Goal: Transaction & Acquisition: Download file/media

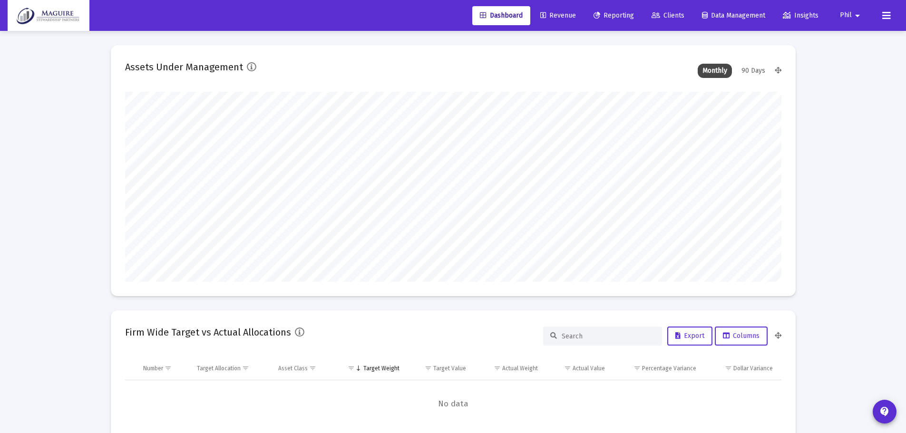
scroll to position [190, 657]
type input "[DATE]"
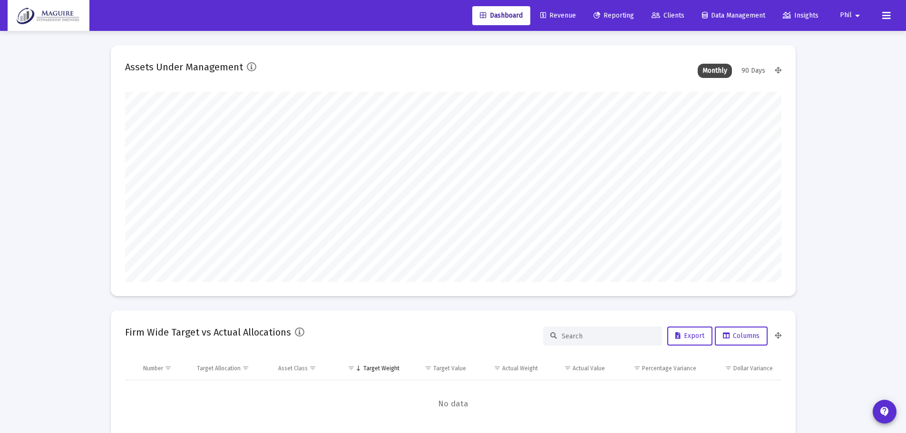
click at [615, 16] on span "Reporting" at bounding box center [614, 15] width 40 height 8
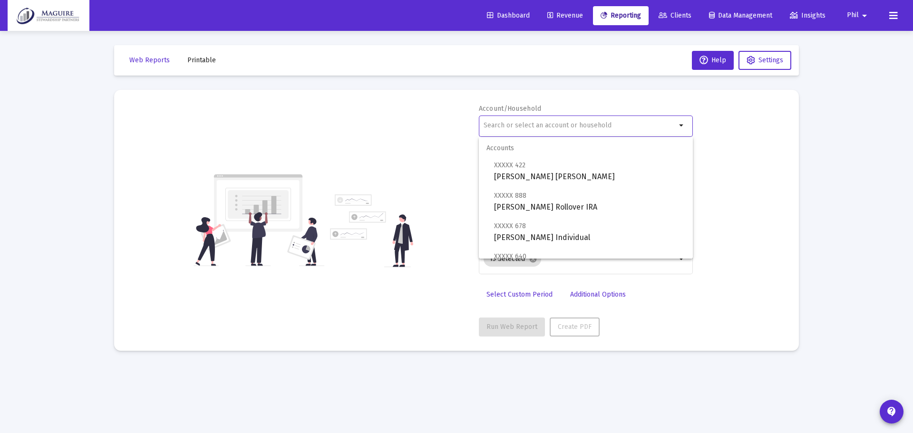
click at [537, 124] on input "text" at bounding box center [580, 126] width 193 height 8
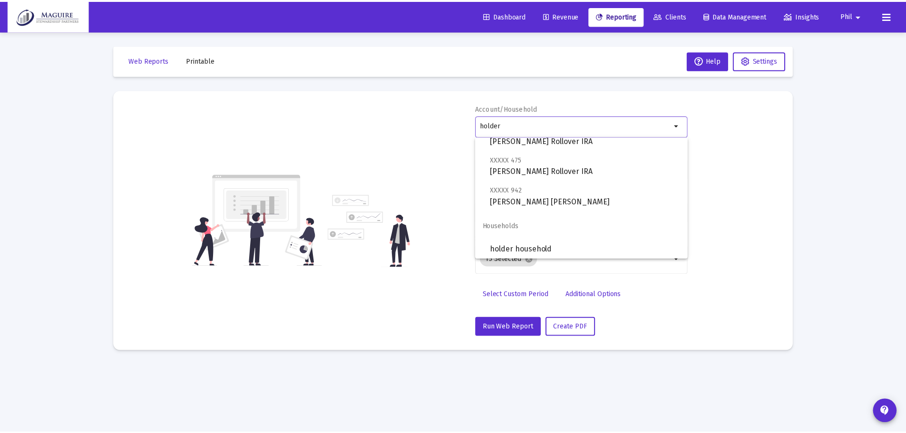
scroll to position [69, 0]
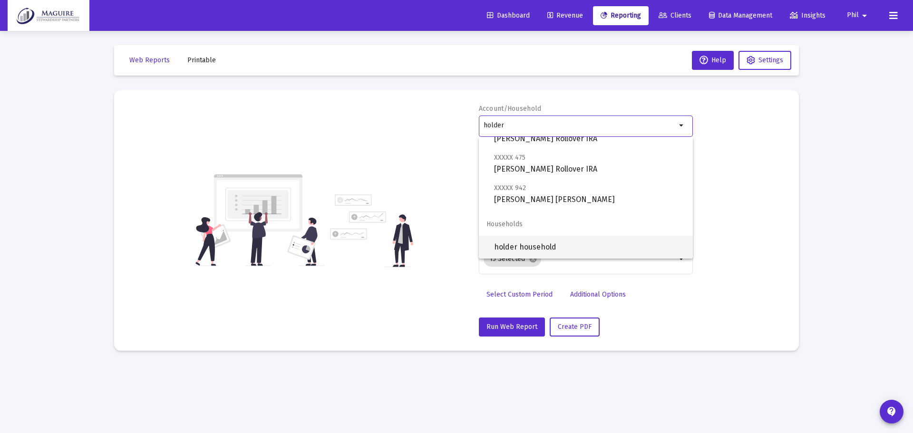
click at [566, 248] on span "holder household" at bounding box center [589, 247] width 191 height 23
type input "holder household"
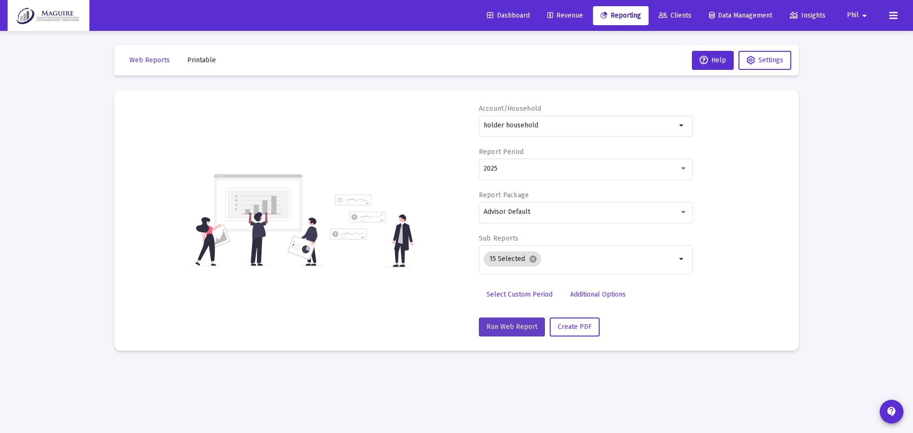
click at [516, 326] on span "Run Web Report" at bounding box center [512, 327] width 51 height 8
select select "View all"
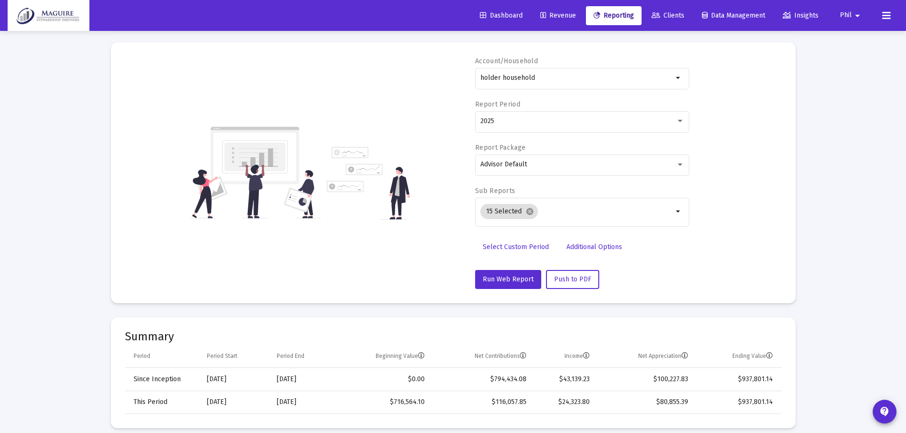
scroll to position [0, 0]
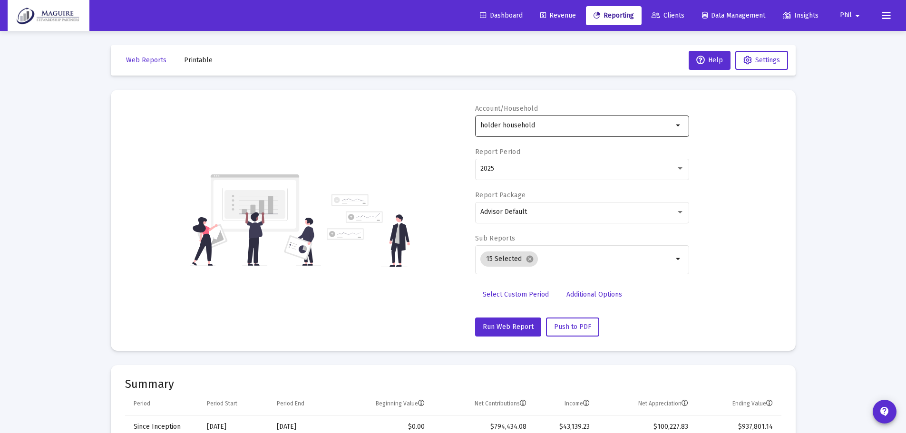
click at [590, 119] on div "holder household" at bounding box center [576, 125] width 193 height 23
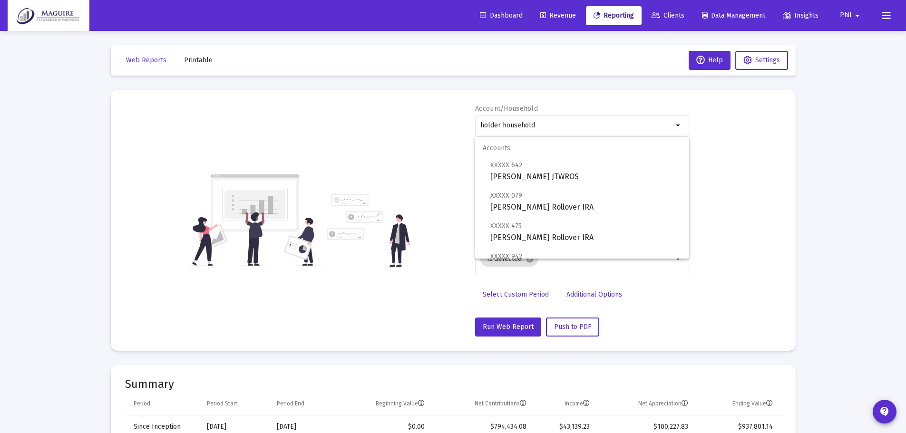
drag, startPoint x: 556, startPoint y: 121, endPoint x: 401, endPoint y: 128, distance: 155.3
click at [410, 128] on div "Account/Household holder household arrow_drop_down Report Period 2025 Report Pa…" at bounding box center [453, 220] width 657 height 233
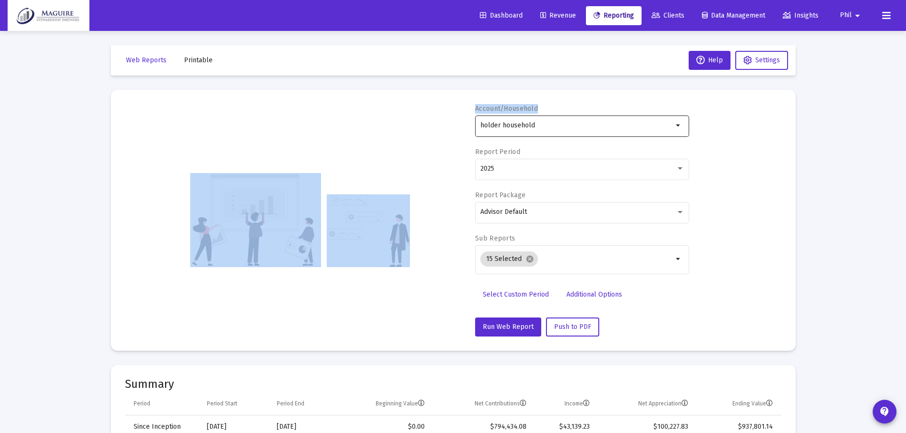
click at [558, 114] on div "holder household" at bounding box center [576, 125] width 193 height 23
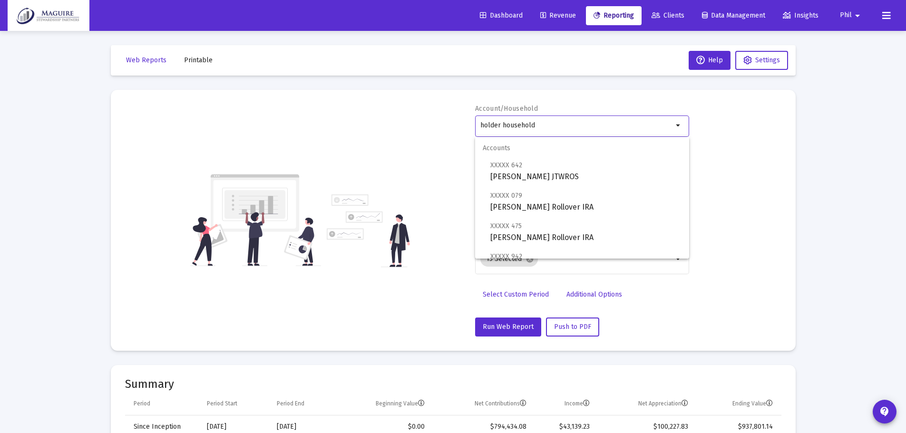
click at [551, 123] on input "holder household" at bounding box center [576, 126] width 193 height 8
drag, startPoint x: 547, startPoint y: 125, endPoint x: 471, endPoint y: 131, distance: 75.9
click at [471, 131] on div "Account/Household holder household arrow_drop_down Report Period 2025 Report Pa…" at bounding box center [453, 220] width 657 height 233
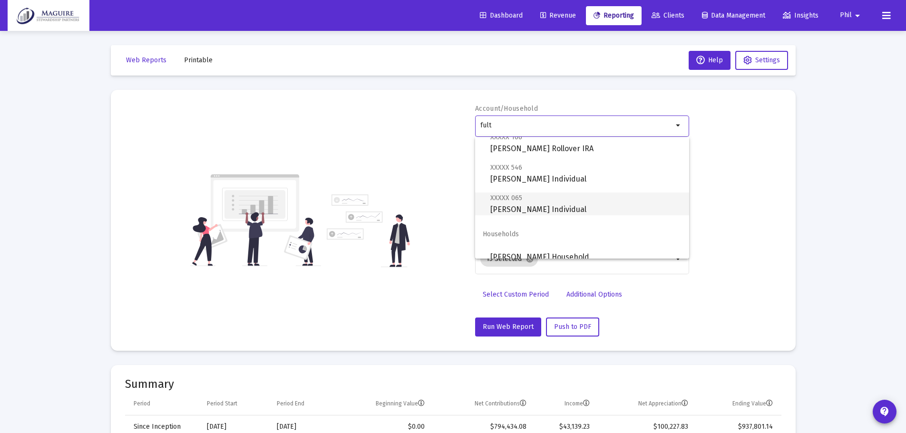
scroll to position [38, 0]
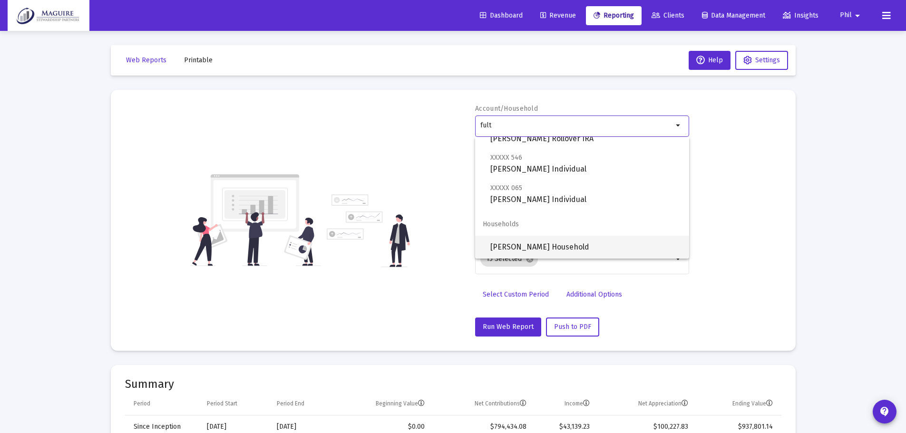
click at [510, 247] on span "[PERSON_NAME] Household" at bounding box center [585, 247] width 191 height 23
type input "[PERSON_NAME] Household"
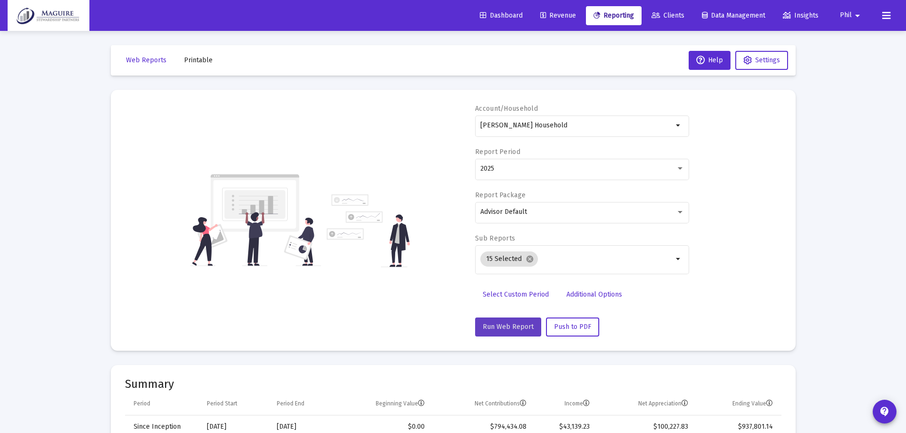
click at [516, 330] on span "Run Web Report" at bounding box center [508, 327] width 51 height 8
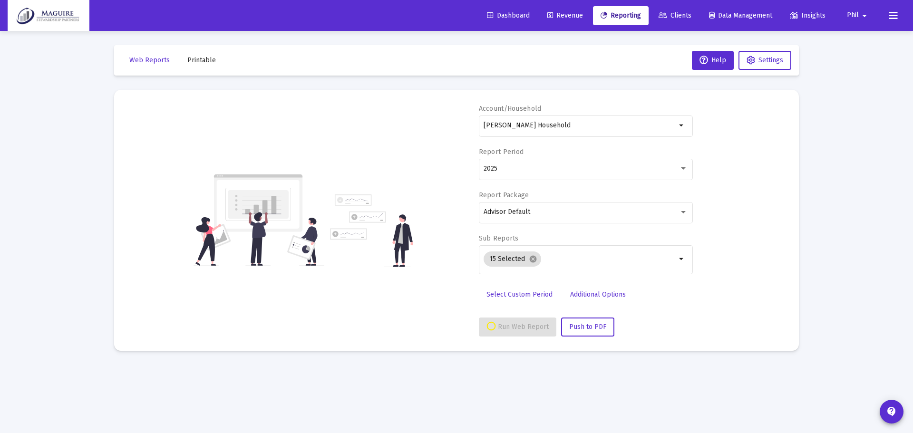
select select "View all"
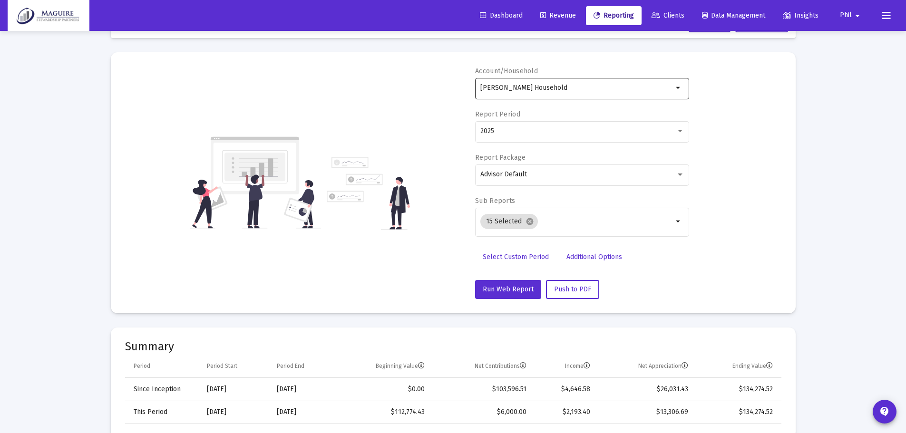
scroll to position [0, 0]
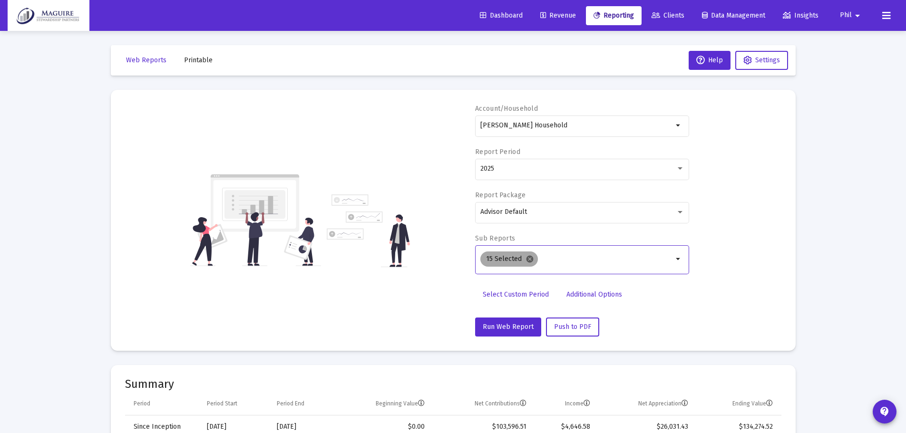
click at [528, 259] on mat-icon "cancel" at bounding box center [530, 259] width 9 height 9
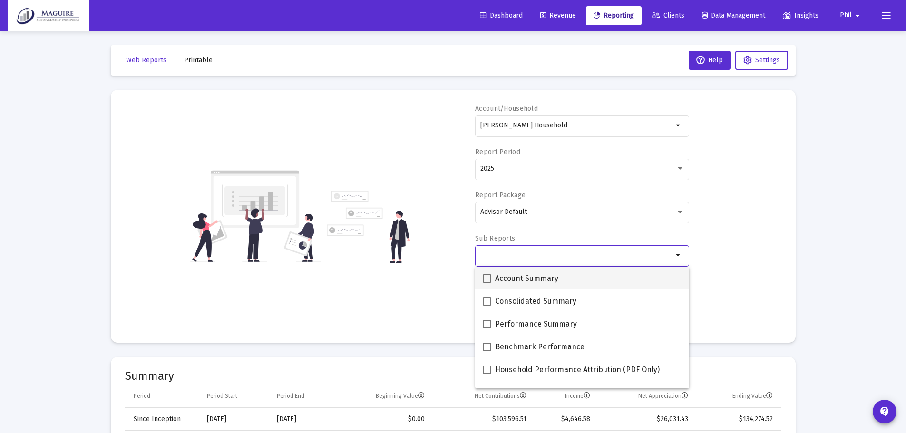
click at [486, 277] on span at bounding box center [487, 279] width 9 height 9
click at [487, 283] on input "Account Summary" at bounding box center [487, 283] width 0 height 0
checkbox input "true"
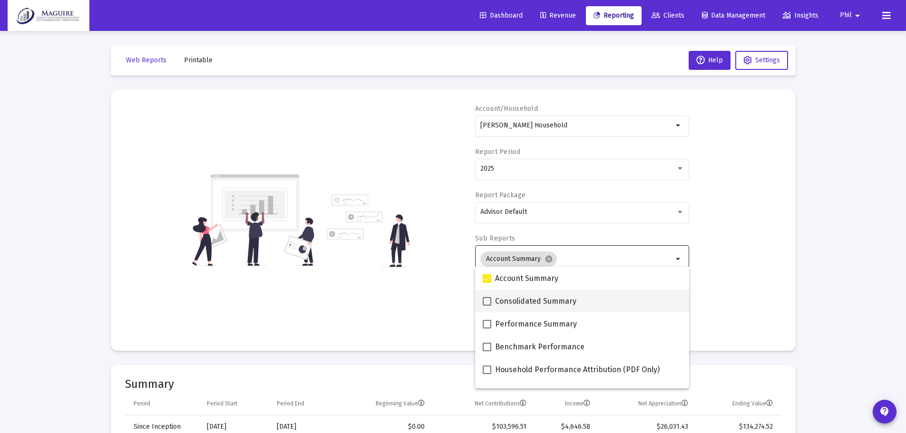
click at [485, 300] on span at bounding box center [487, 301] width 9 height 9
click at [487, 306] on input "Consolidated Summary" at bounding box center [487, 306] width 0 height 0
checkbox input "true"
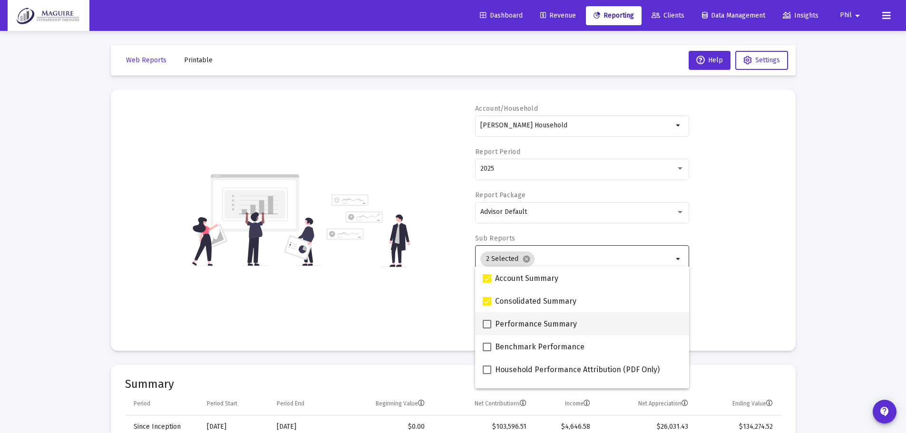
click at [485, 321] on span at bounding box center [487, 324] width 9 height 9
click at [487, 329] on input "Performance Summary" at bounding box center [487, 329] width 0 height 0
checkbox input "true"
click at [482, 344] on mat-option "Benchmark Performance" at bounding box center [582, 346] width 214 height 23
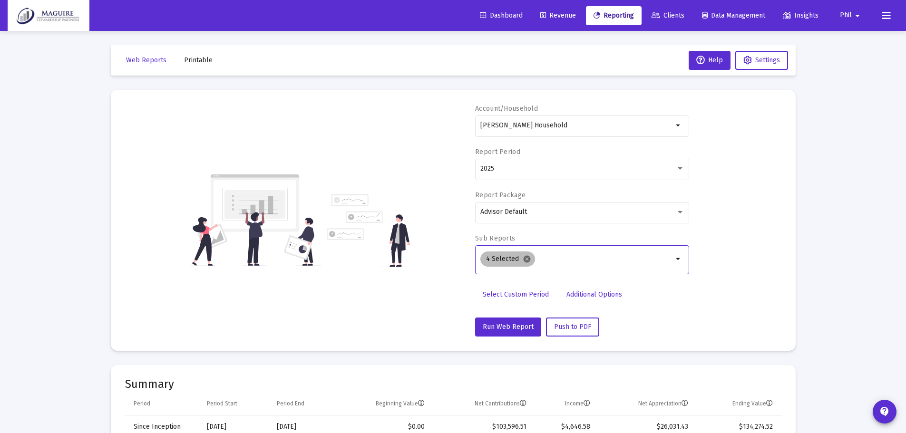
click at [529, 255] on mat-icon "cancel" at bounding box center [527, 259] width 9 height 9
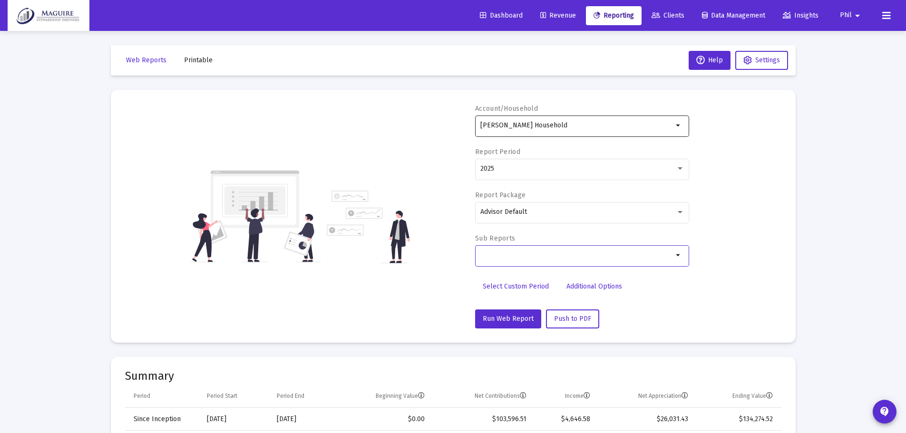
click at [580, 130] on div "[PERSON_NAME] Household" at bounding box center [576, 125] width 193 height 23
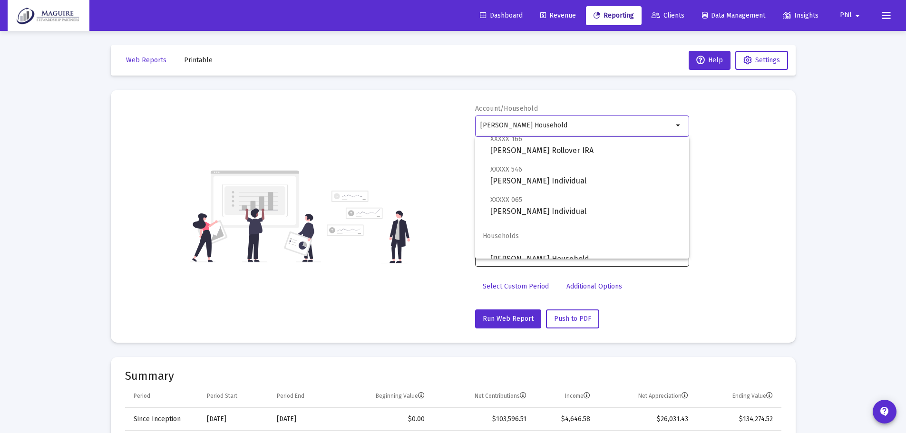
scroll to position [38, 0]
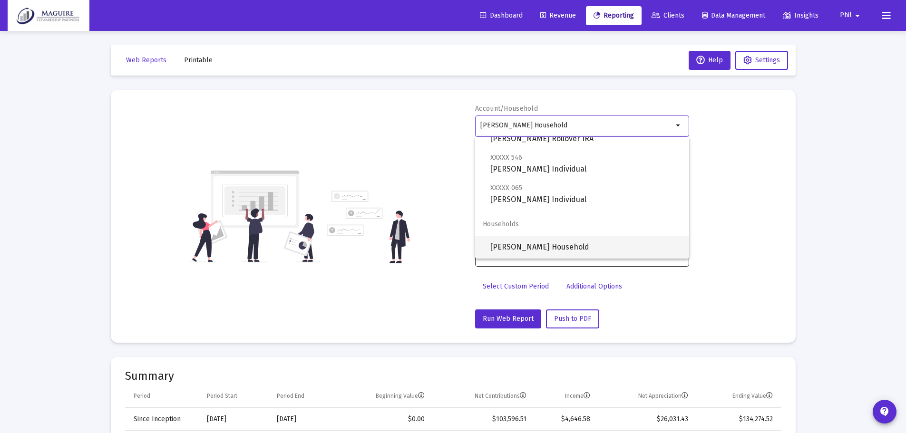
click at [520, 238] on span "[PERSON_NAME] Household" at bounding box center [585, 247] width 191 height 23
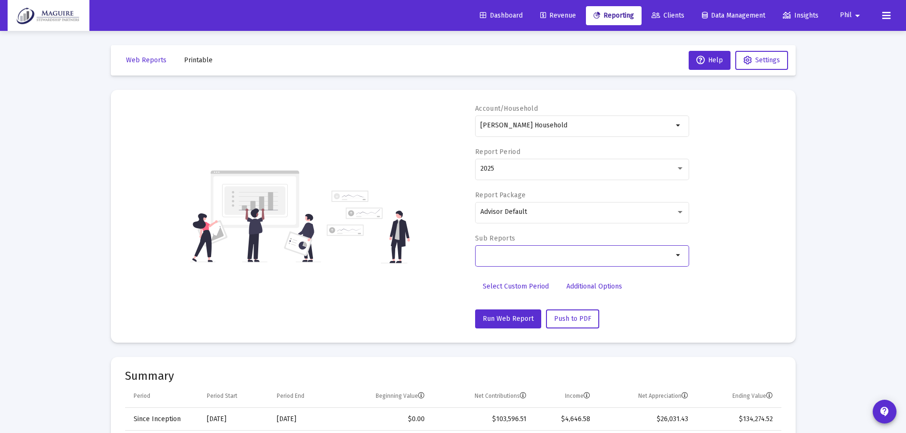
click at [520, 256] on input "Selection" at bounding box center [576, 256] width 193 height 8
click at [666, 255] on input "Selection" at bounding box center [576, 256] width 193 height 8
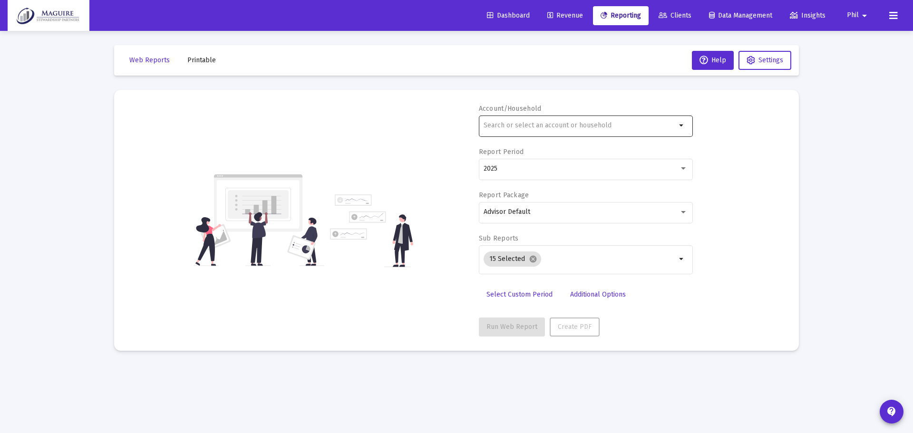
click at [599, 124] on input "text" at bounding box center [580, 126] width 193 height 8
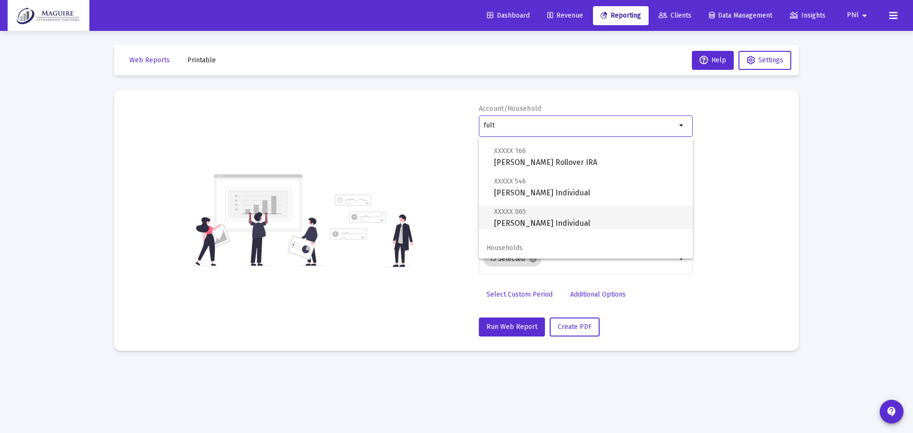
scroll to position [38, 0]
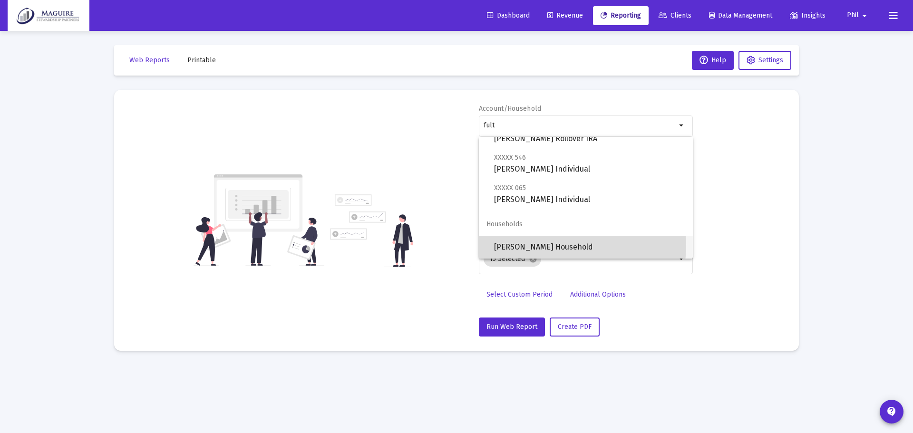
click at [555, 245] on span "[PERSON_NAME] Household" at bounding box center [589, 247] width 191 height 23
type input "[PERSON_NAME] Household"
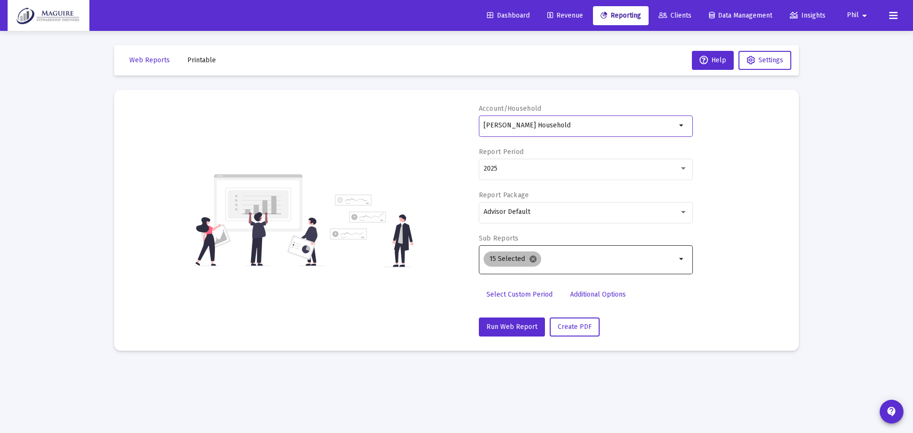
click at [534, 261] on mat-icon "cancel" at bounding box center [533, 259] width 9 height 9
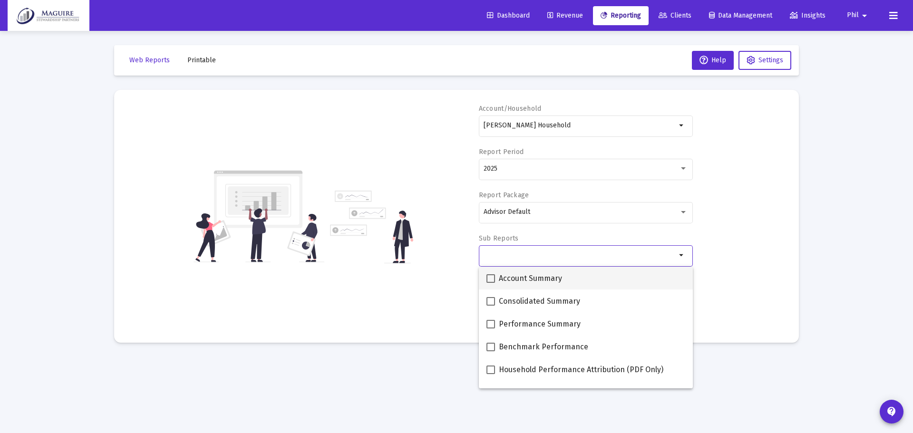
click at [490, 279] on span at bounding box center [491, 279] width 9 height 9
click at [490, 283] on input "Account Summary" at bounding box center [490, 283] width 0 height 0
checkbox input "true"
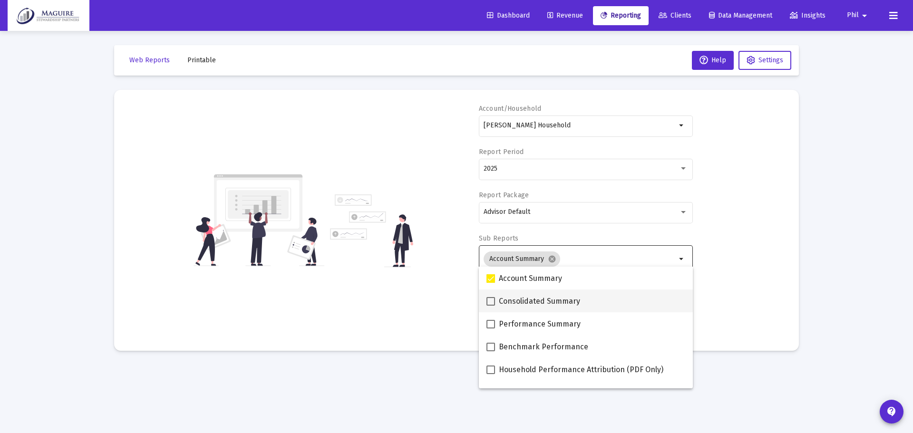
click at [492, 299] on span at bounding box center [491, 301] width 9 height 9
click at [491, 306] on input "Consolidated Summary" at bounding box center [490, 306] width 0 height 0
checkbox input "true"
click at [491, 322] on span at bounding box center [491, 324] width 9 height 9
click at [491, 329] on input "Performance Summary" at bounding box center [490, 329] width 0 height 0
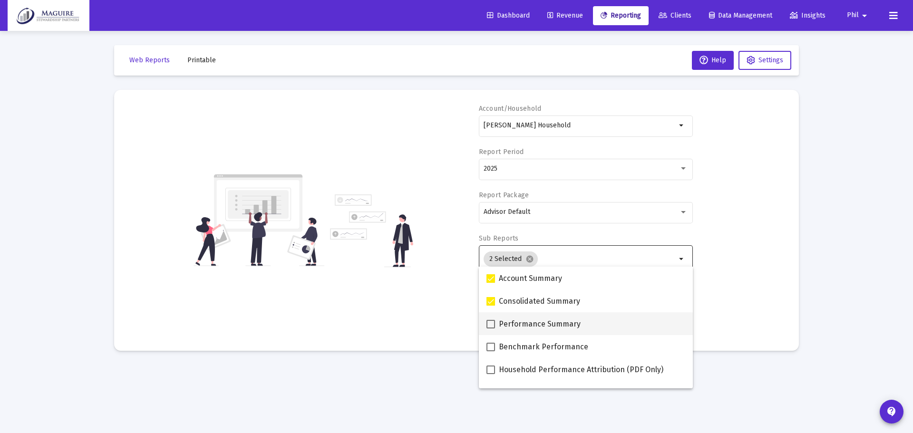
checkbox input "true"
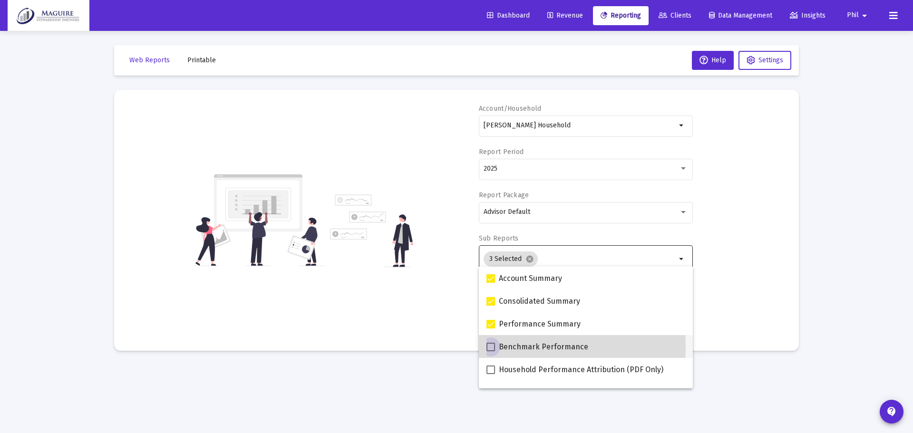
drag, startPoint x: 488, startPoint y: 346, endPoint x: 490, endPoint y: 357, distance: 10.8
click at [488, 348] on span at bounding box center [491, 347] width 9 height 9
click at [490, 352] on input "Benchmark Performance" at bounding box center [490, 352] width 0 height 0
checkbox input "true"
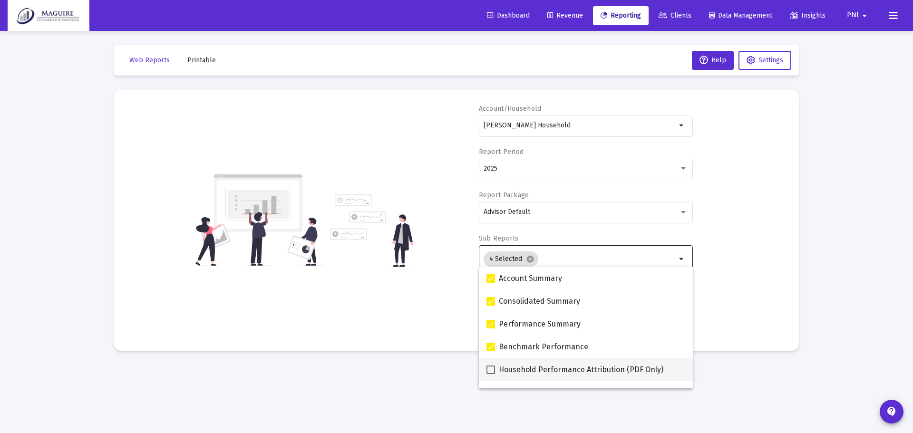
click at [490, 370] on span at bounding box center [491, 370] width 9 height 9
click at [490, 374] on input "Household Performance Attribution (PDF Only)" at bounding box center [490, 374] width 0 height 0
checkbox input "true"
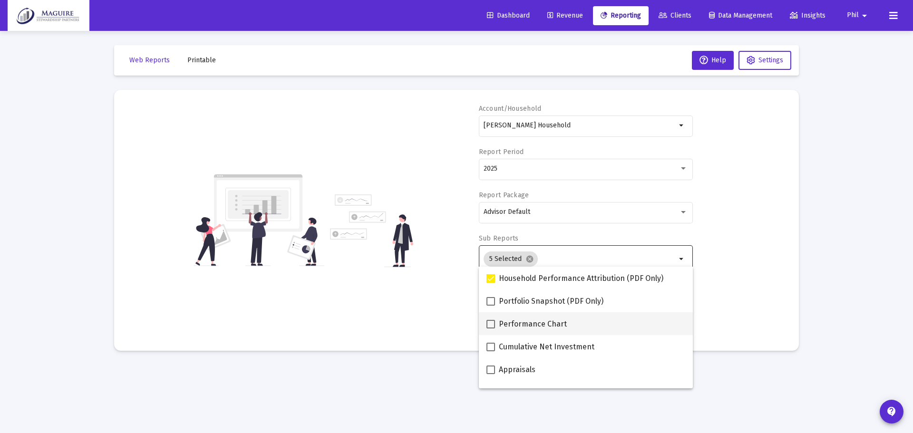
scroll to position [95, 0]
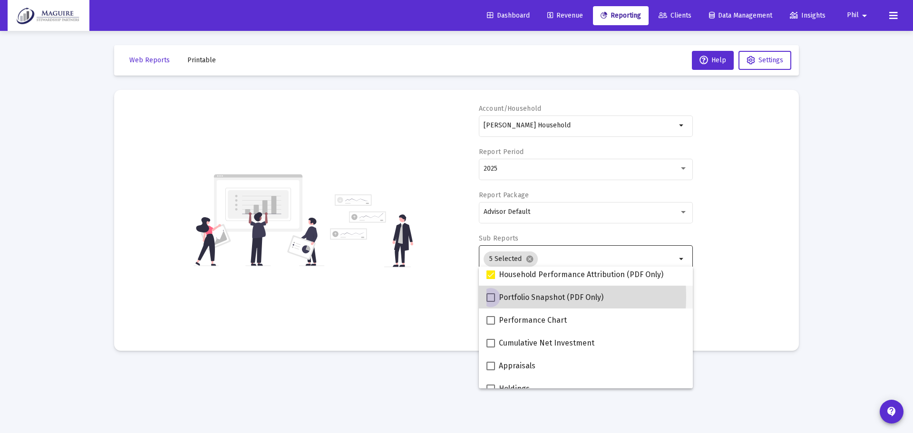
click at [495, 296] on label "Portfolio Snapshot (PDF Only)" at bounding box center [545, 297] width 117 height 11
click at [491, 302] on input "Portfolio Snapshot (PDF Only)" at bounding box center [490, 302] width 0 height 0
checkbox input "true"
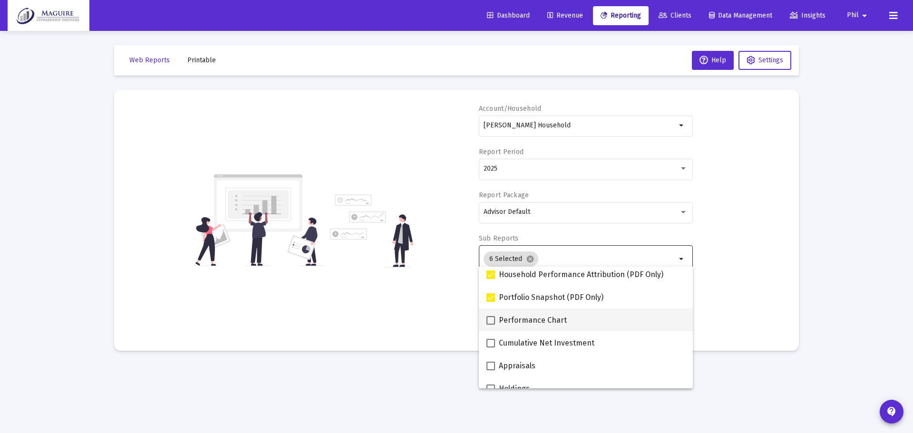
click at [490, 317] on span at bounding box center [491, 320] width 9 height 9
click at [490, 325] on input "Performance Chart" at bounding box center [490, 325] width 0 height 0
checkbox input "true"
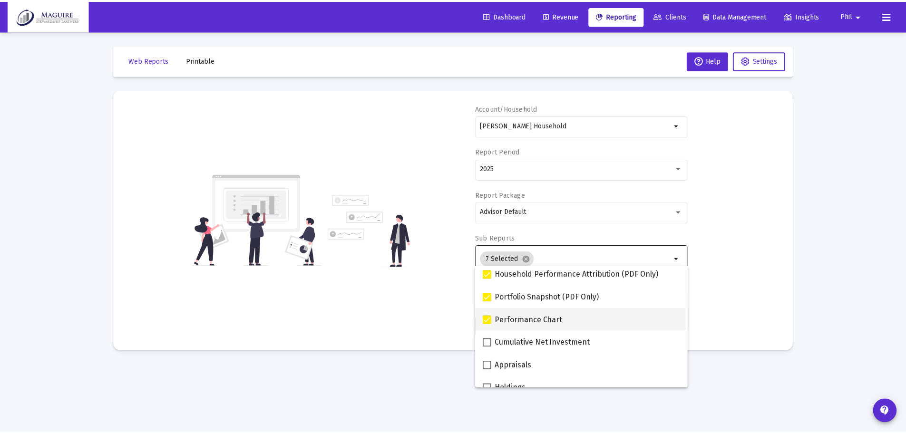
scroll to position [143, 0]
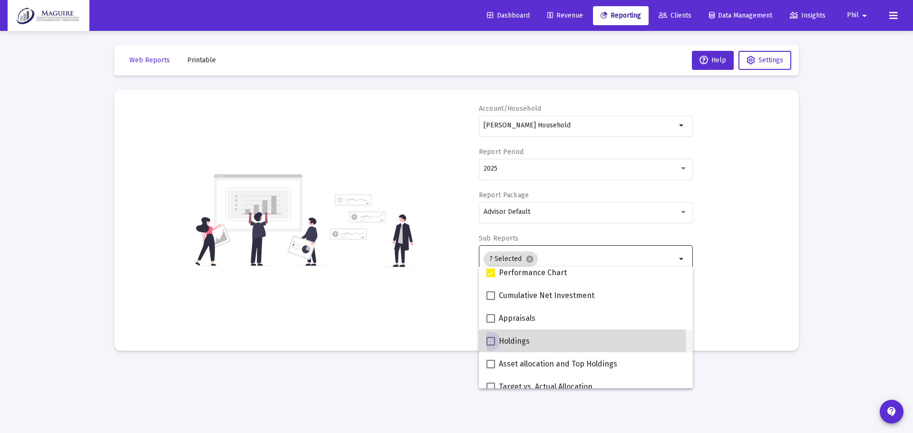
click at [491, 343] on span at bounding box center [491, 341] width 9 height 9
click at [491, 346] on input "Holdings" at bounding box center [490, 346] width 0 height 0
checkbox input "true"
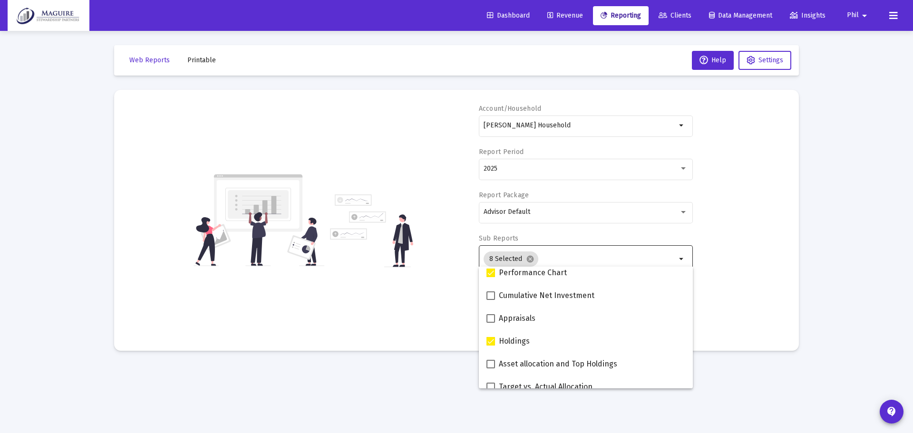
click at [762, 293] on div "Account/Household [PERSON_NAME] Household arrow_drop_down Report Period 2025 Re…" at bounding box center [456, 220] width 657 height 233
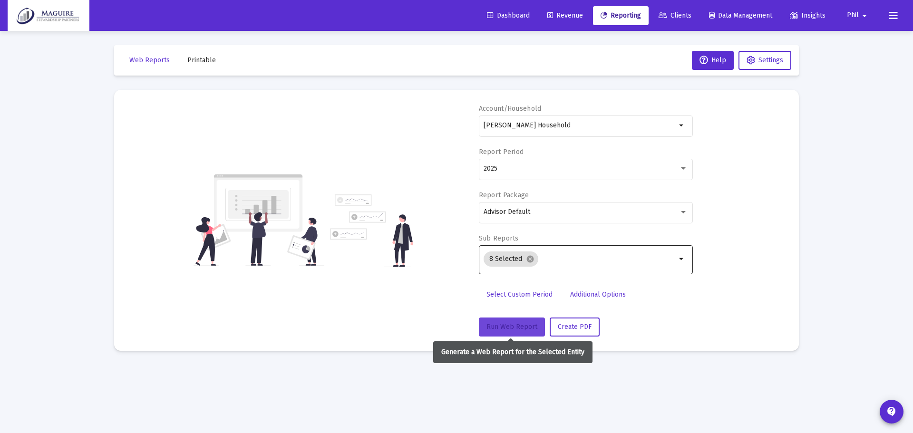
click at [520, 323] on span "Run Web Report" at bounding box center [512, 327] width 51 height 8
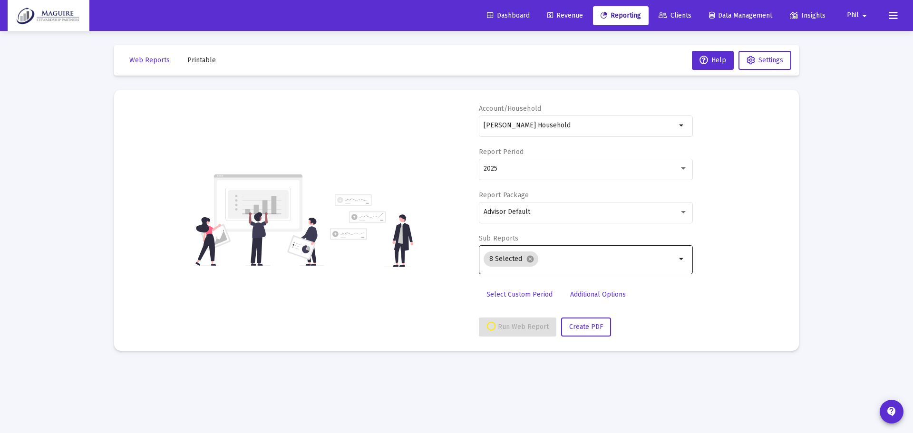
select select "View all"
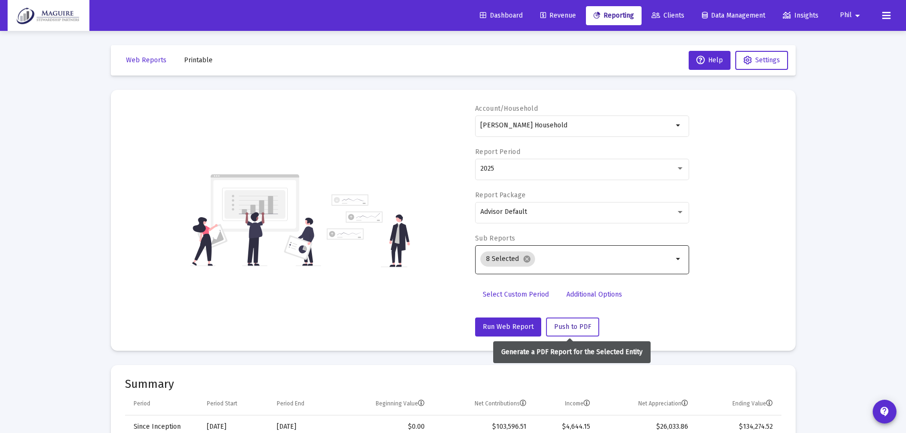
click at [573, 322] on button "Push to PDF" at bounding box center [572, 327] width 53 height 19
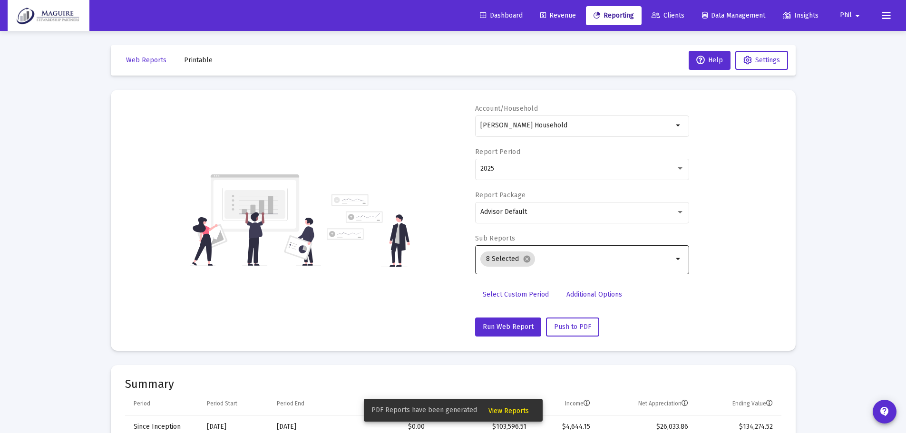
click at [518, 410] on span "View Reports" at bounding box center [509, 411] width 40 height 8
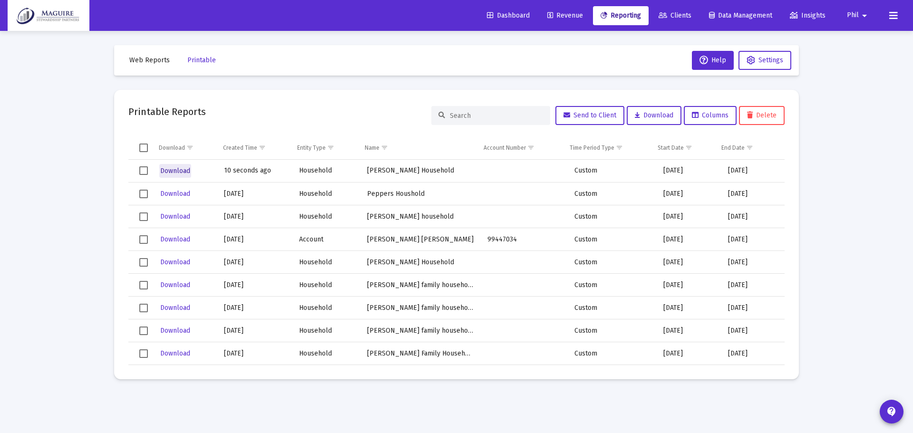
click at [167, 176] on button "Download" at bounding box center [175, 171] width 32 height 14
click at [157, 60] on span "Web Reports" at bounding box center [149, 60] width 40 height 8
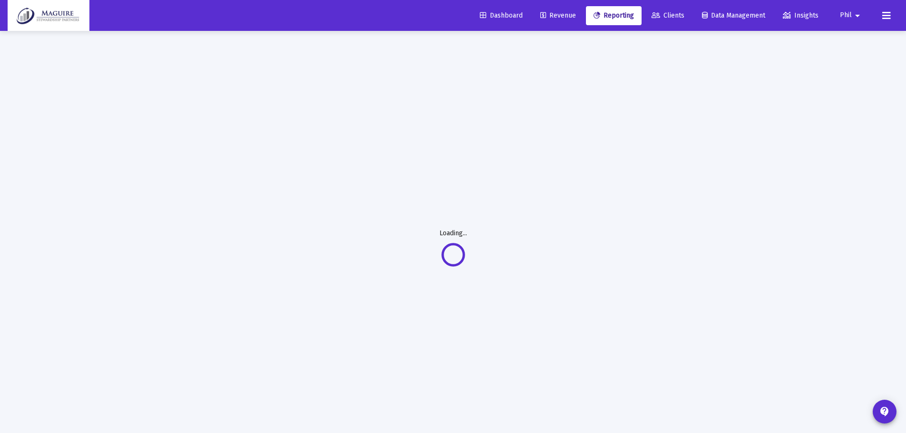
select select "View all"
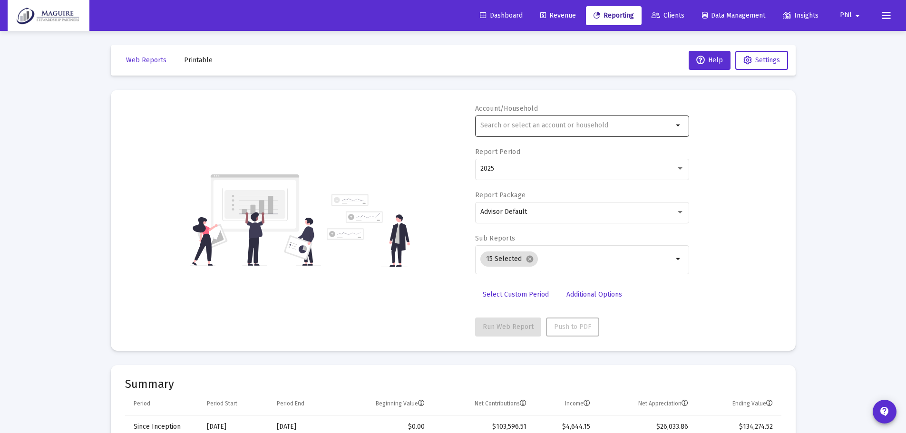
click at [565, 125] on input "text" at bounding box center [576, 126] width 193 height 8
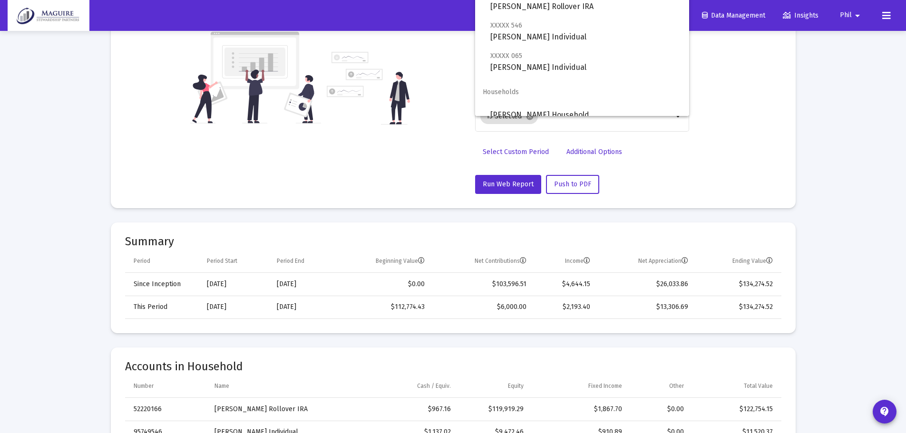
scroll to position [38, 0]
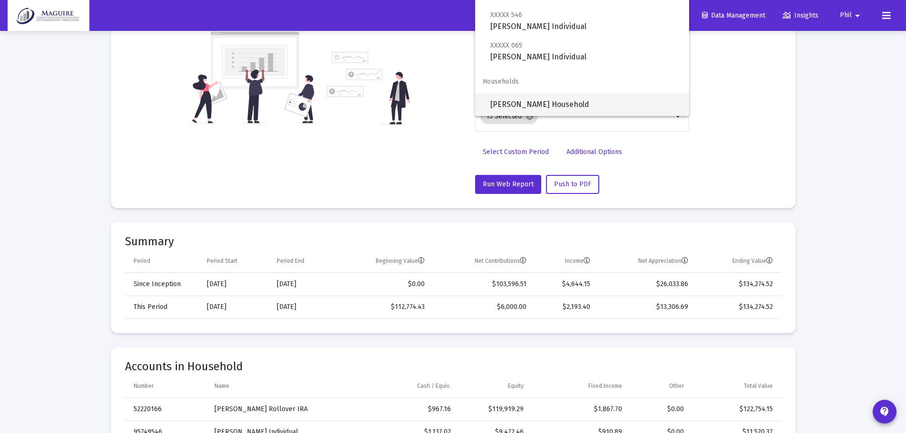
click at [542, 97] on span "[PERSON_NAME] Household" at bounding box center [585, 104] width 191 height 23
type input "[PERSON_NAME] Household"
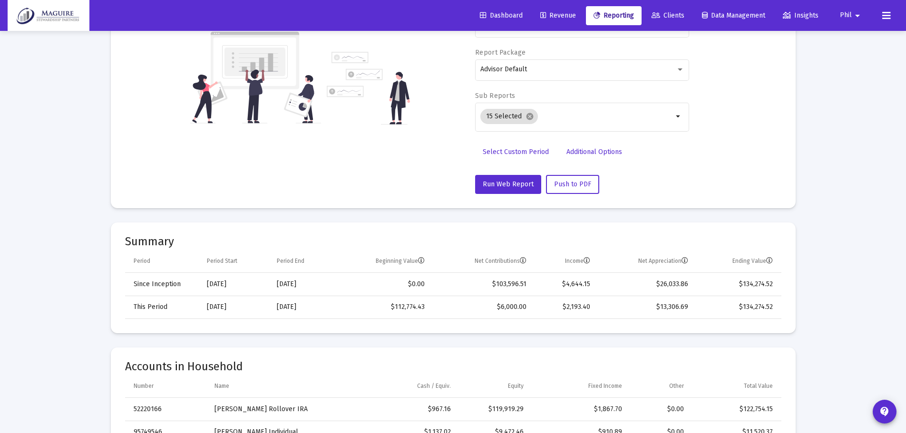
scroll to position [0, 0]
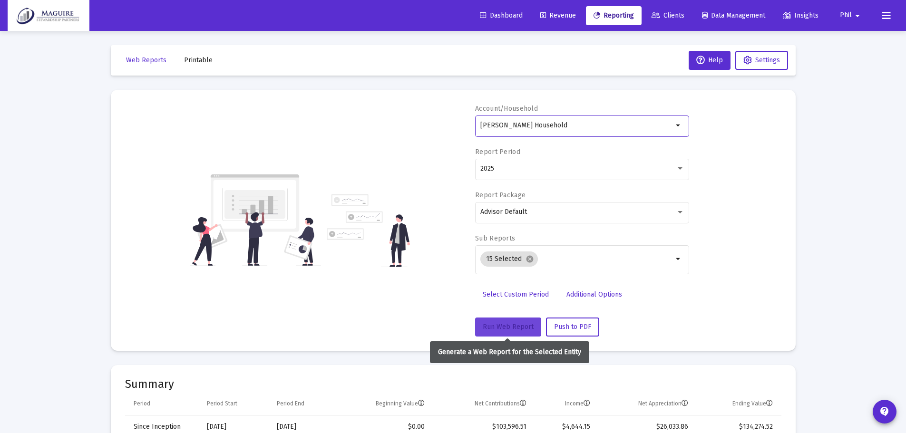
click at [497, 322] on button "Run Web Report" at bounding box center [508, 327] width 66 height 19
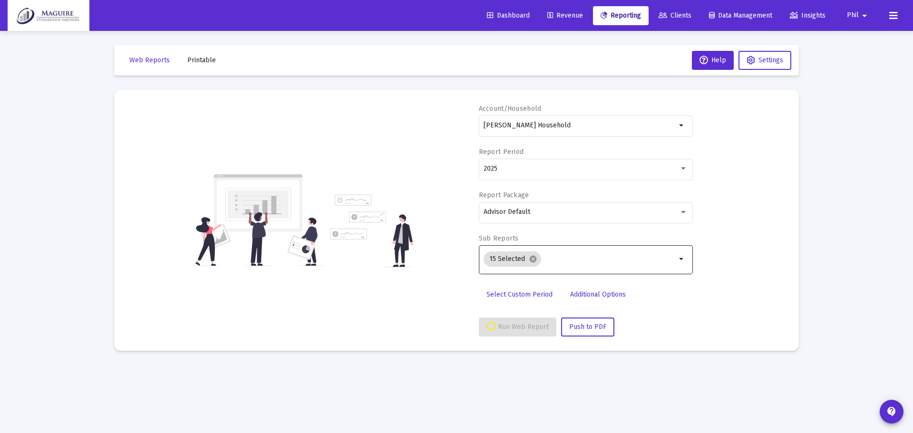
select select "View all"
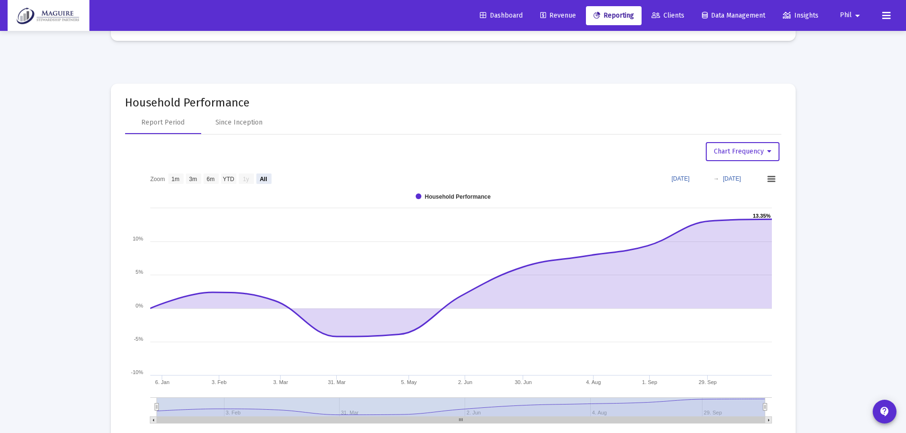
scroll to position [1237, 0]
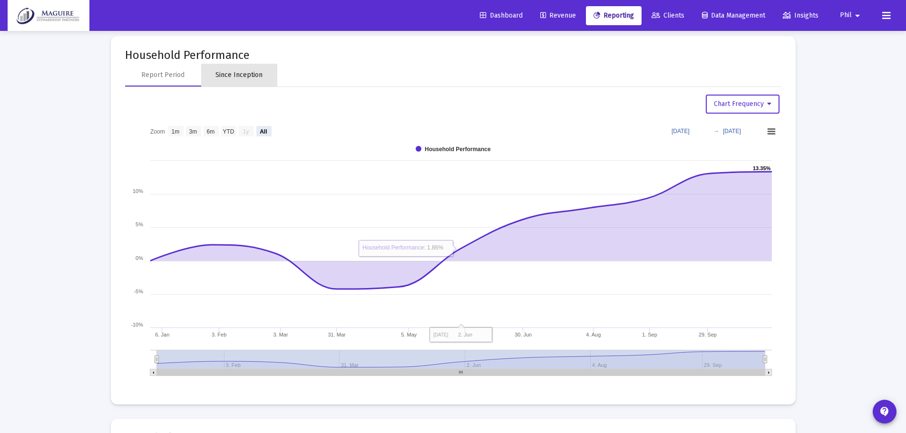
click at [247, 78] on div "Since Inception" at bounding box center [239, 75] width 47 height 10
select select "View all"
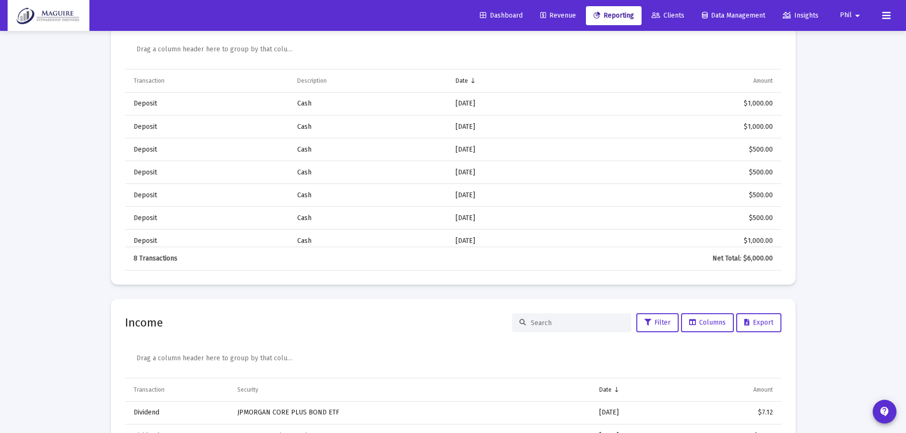
scroll to position [2950, 0]
